Goal: Download file/media

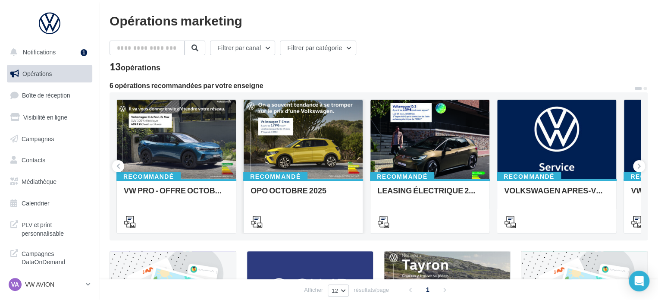
click at [285, 158] on div at bounding box center [303, 140] width 119 height 80
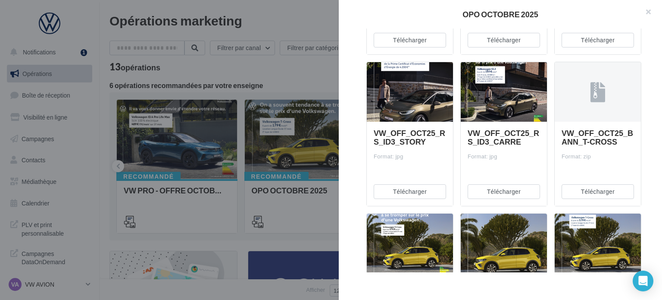
scroll to position [690, 0]
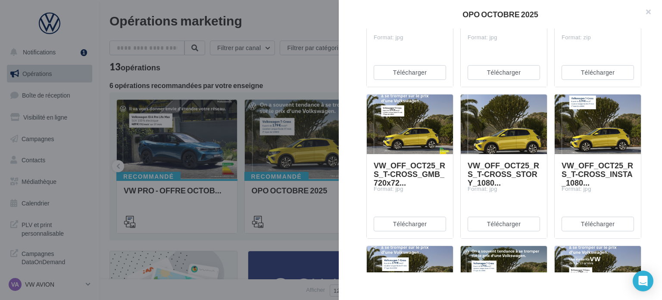
click at [495, 138] on div at bounding box center [504, 124] width 86 height 60
click at [241, 122] on div at bounding box center [331, 150] width 662 height 300
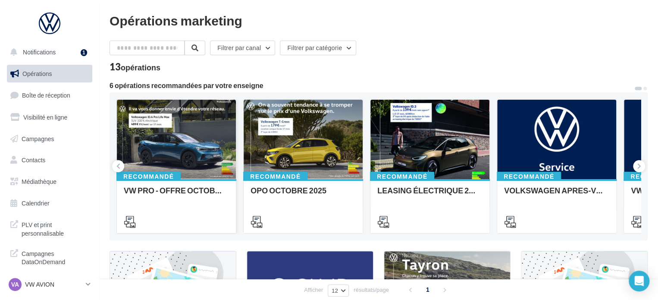
click at [181, 146] on div at bounding box center [176, 140] width 119 height 80
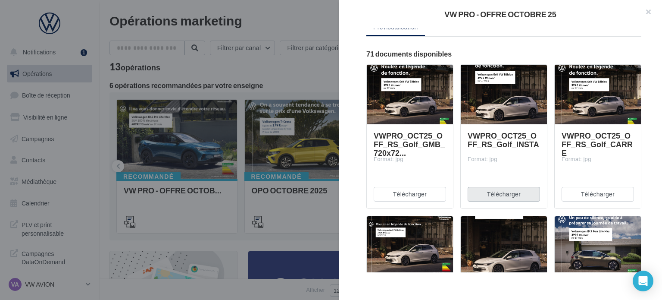
scroll to position [129, 0]
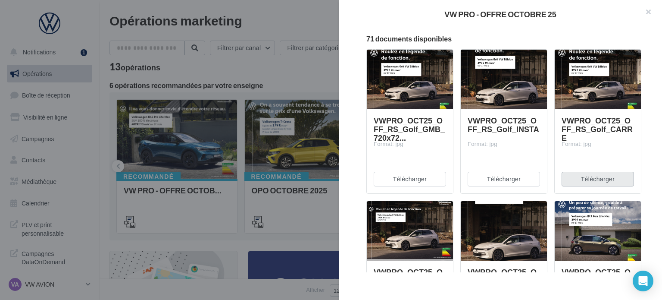
click at [580, 178] on button "Télécharger" at bounding box center [598, 179] width 72 height 15
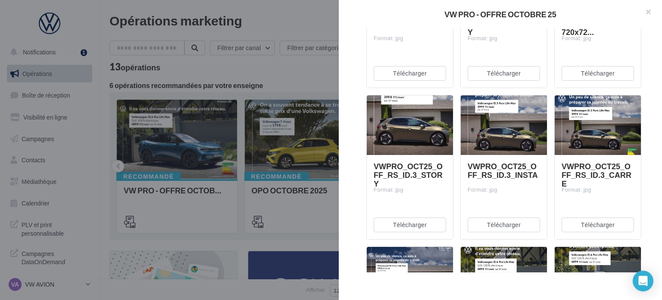
scroll to position [388, 0]
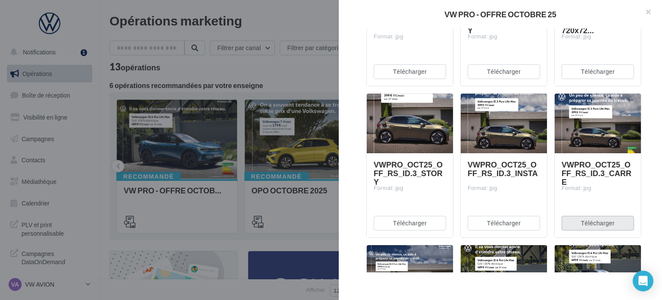
click at [591, 222] on button "Télécharger" at bounding box center [598, 223] width 72 height 15
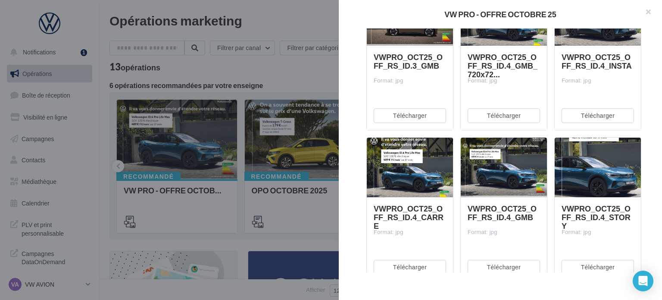
scroll to position [690, 0]
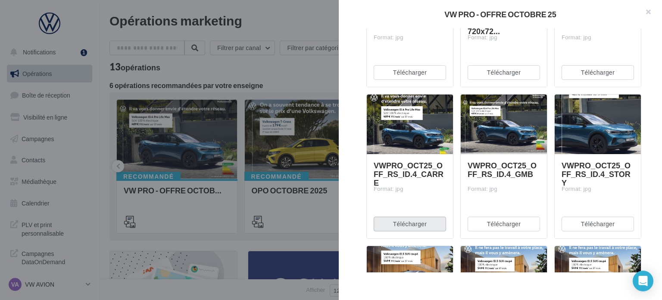
click at [423, 222] on button "Télécharger" at bounding box center [410, 223] width 72 height 15
click at [354, 207] on div "Description Non renseignée VW Pro Offre du mois Septembre Document Documents li…" at bounding box center [504, 150] width 330 height 244
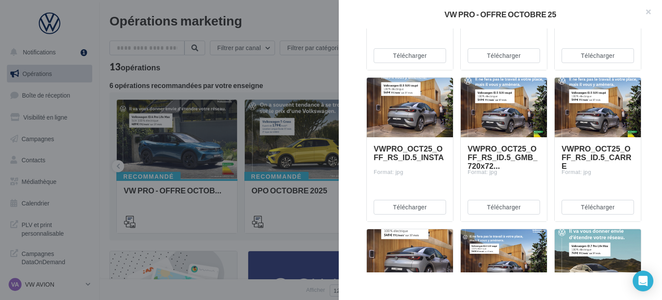
scroll to position [862, 0]
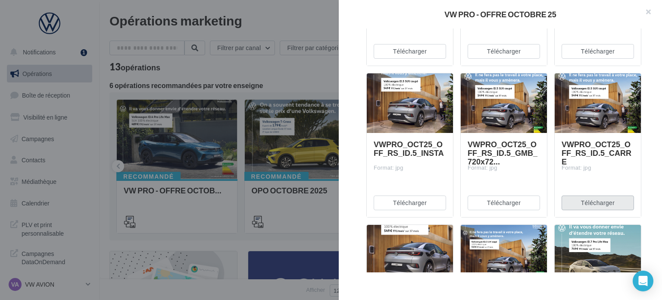
click at [579, 205] on button "Télécharger" at bounding box center [598, 202] width 72 height 15
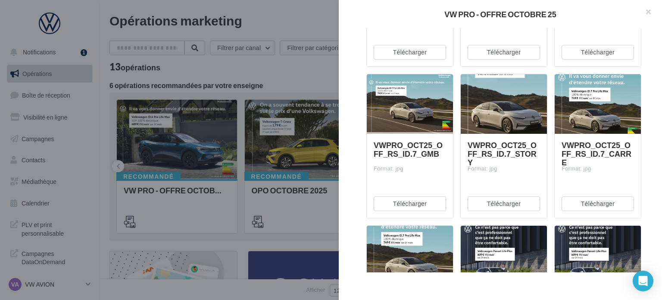
scroll to position [1207, 0]
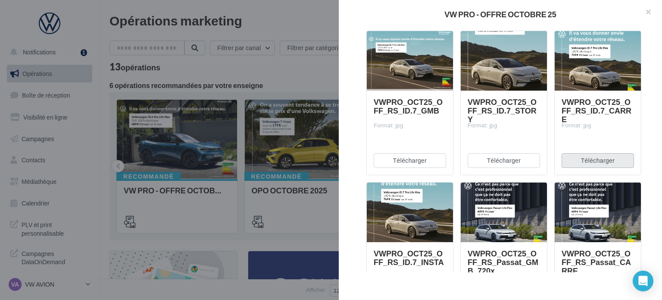
click at [589, 159] on button "Télécharger" at bounding box center [598, 160] width 72 height 15
drag, startPoint x: 654, startPoint y: 174, endPoint x: 649, endPoint y: 174, distance: 5.2
click at [654, 174] on div "Description Non renseignée VW Pro Offre du mois Septembre Document Documents li…" at bounding box center [504, 150] width 330 height 244
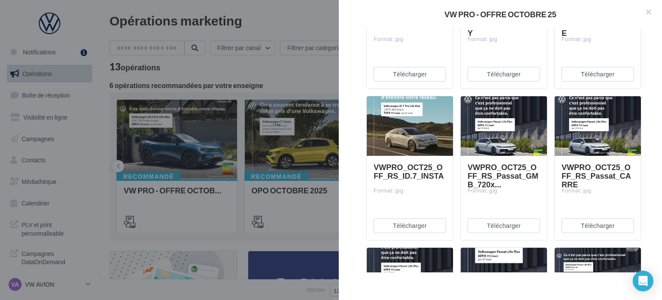
scroll to position [1337, 0]
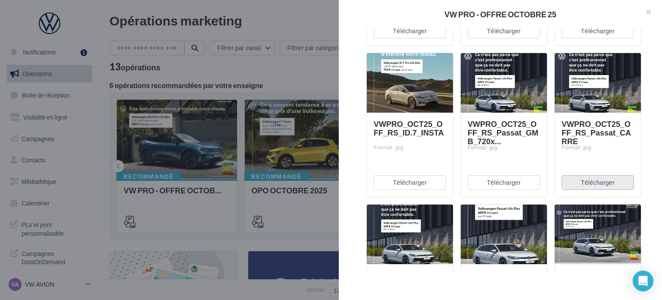
click at [588, 183] on button "Télécharger" at bounding box center [598, 182] width 72 height 15
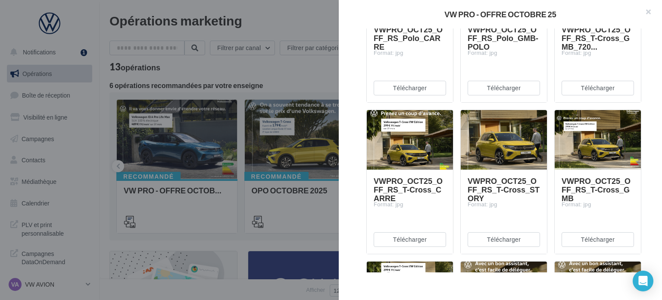
scroll to position [1897, 0]
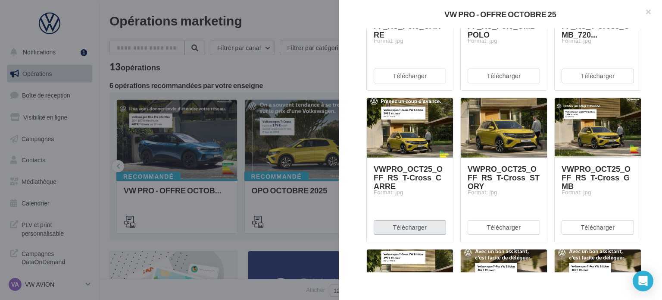
click at [408, 228] on button "Télécharger" at bounding box center [410, 227] width 72 height 15
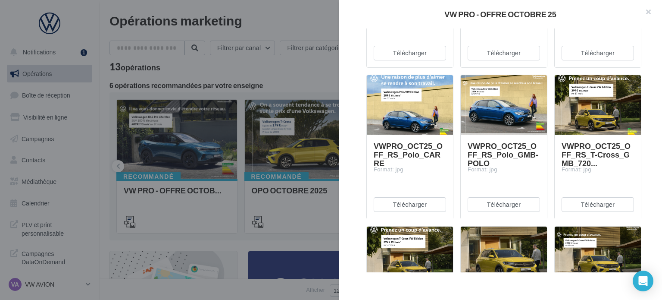
scroll to position [1725, 0]
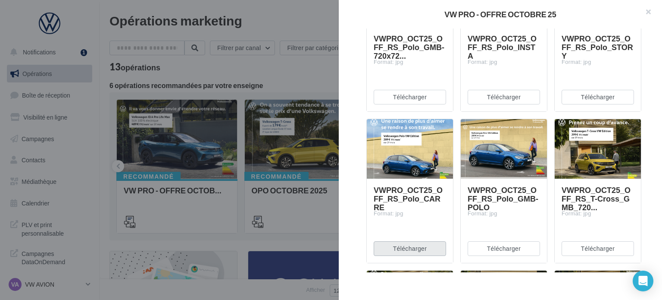
click at [400, 250] on button "Télécharger" at bounding box center [410, 248] width 72 height 15
click at [649, 115] on div "Description Non renseignée VW Pro Offre du mois Septembre Document Documents li…" at bounding box center [504, 150] width 330 height 244
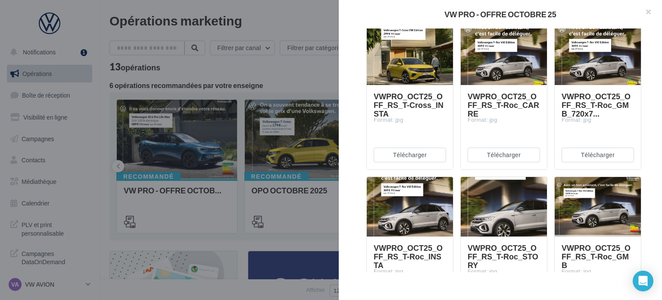
scroll to position [2113, 0]
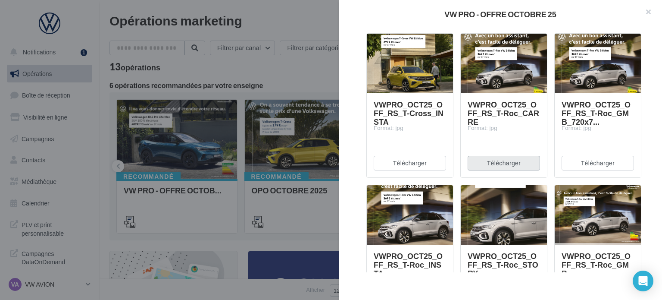
click at [508, 162] on button "Télécharger" at bounding box center [504, 163] width 72 height 15
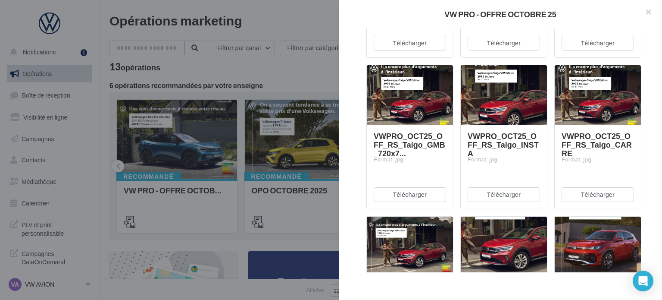
scroll to position [2372, 0]
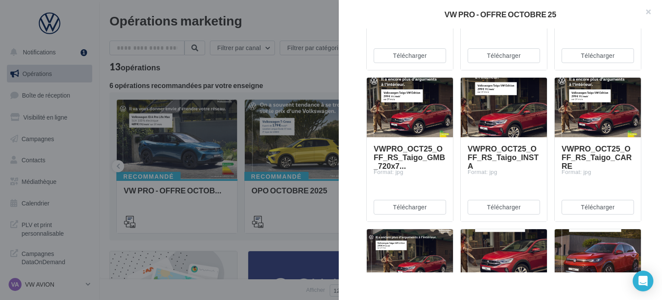
click at [581, 208] on button "Télécharger" at bounding box center [598, 207] width 72 height 15
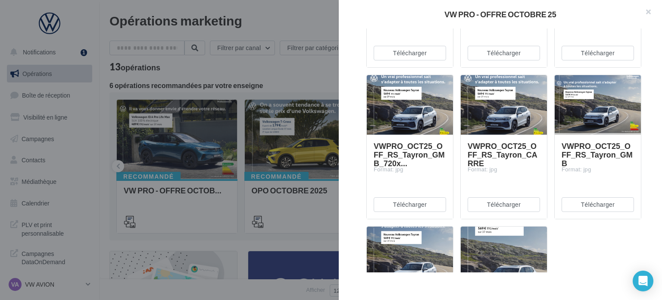
scroll to position [3416, 0]
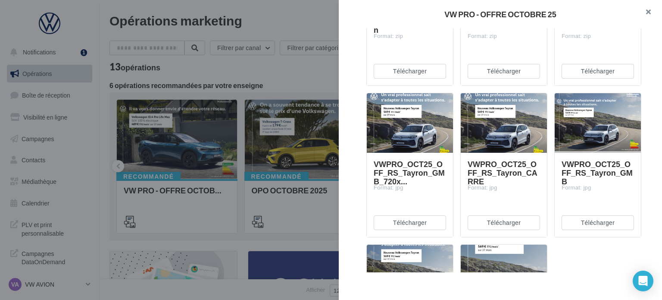
click at [646, 12] on button "button" at bounding box center [645, 13] width 34 height 26
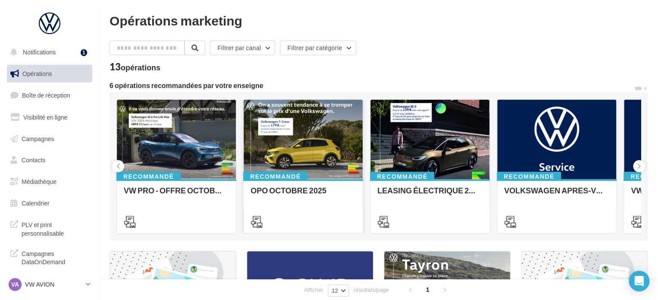
click at [288, 148] on div at bounding box center [303, 140] width 119 height 80
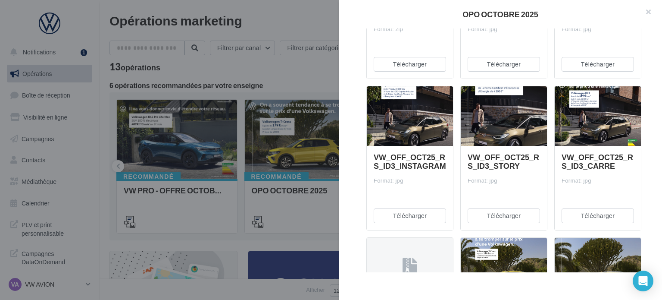
scroll to position [259, 0]
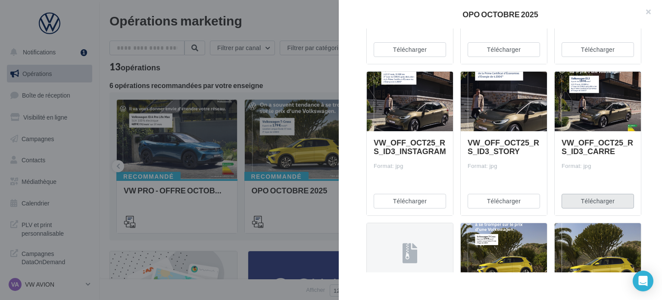
click at [587, 202] on button "Télécharger" at bounding box center [598, 201] width 72 height 15
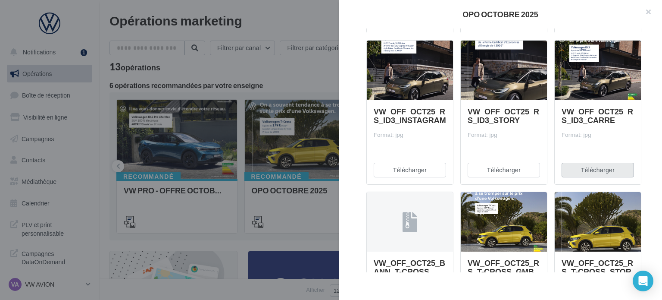
scroll to position [302, 0]
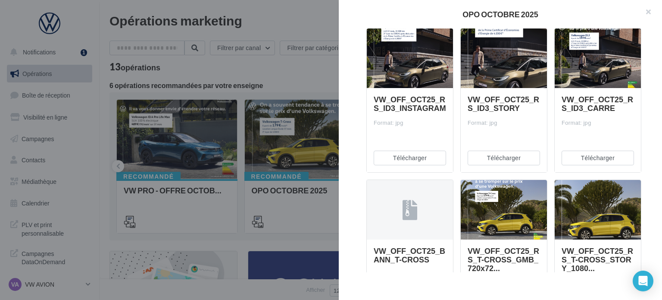
click at [641, 170] on div "VW_OFF_OCT25_RS_ID3_CARRE Format: jpg Télécharger" at bounding box center [602, 100] width 94 height 144
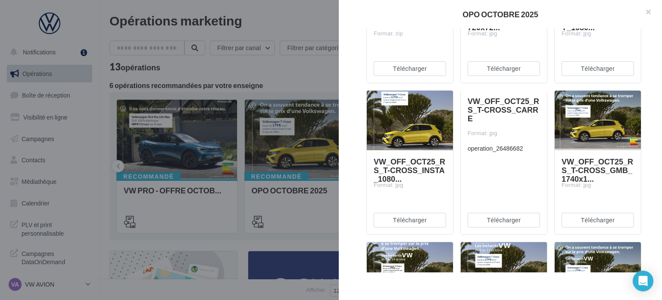
scroll to position [561, 0]
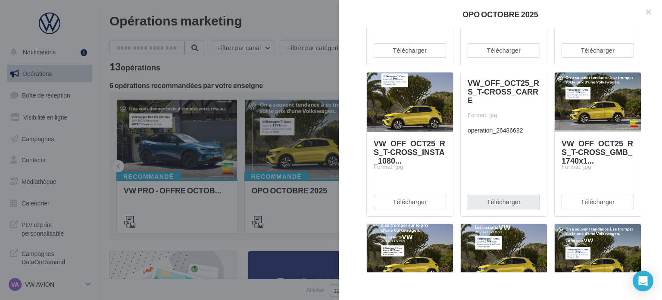
click at [491, 201] on button "Télécharger" at bounding box center [504, 201] width 72 height 15
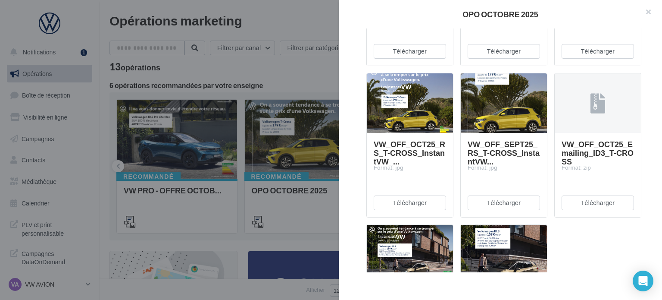
scroll to position [972, 0]
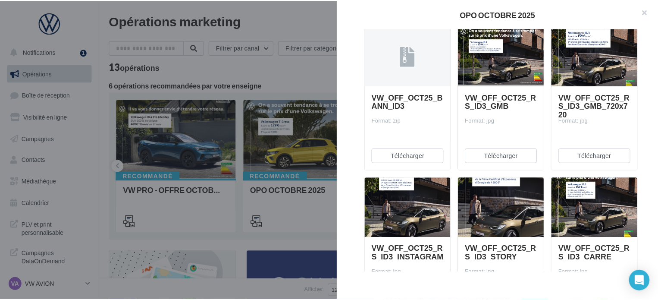
scroll to position [0, 0]
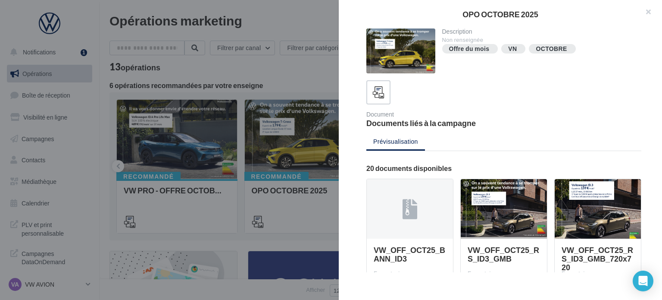
click at [262, 72] on div at bounding box center [331, 150] width 662 height 300
